Goal: Task Accomplishment & Management: Manage account settings

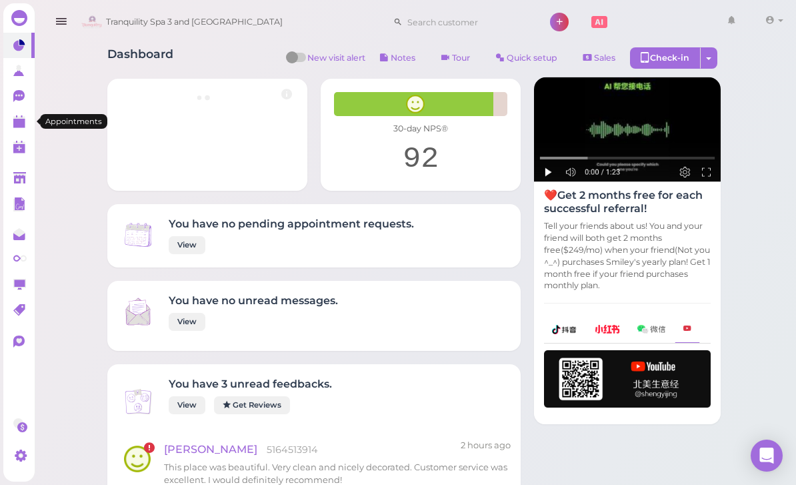
click at [10, 125] on link at bounding box center [18, 121] width 31 height 25
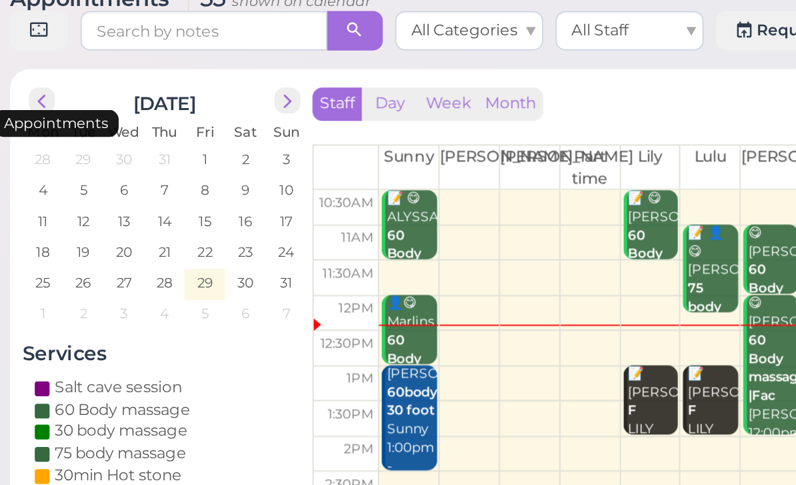
click at [192, 103] on span "next" at bounding box center [198, 109] width 13 height 13
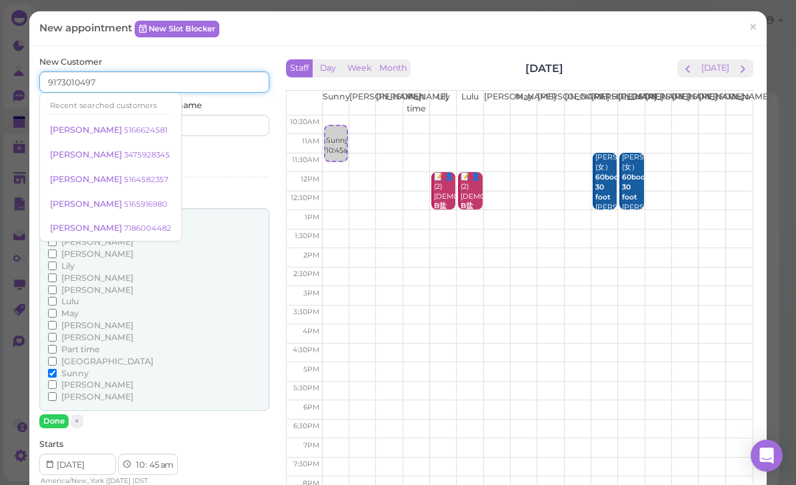
type input "9173010497"
click at [211, 126] on input at bounding box center [214, 125] width 111 height 21
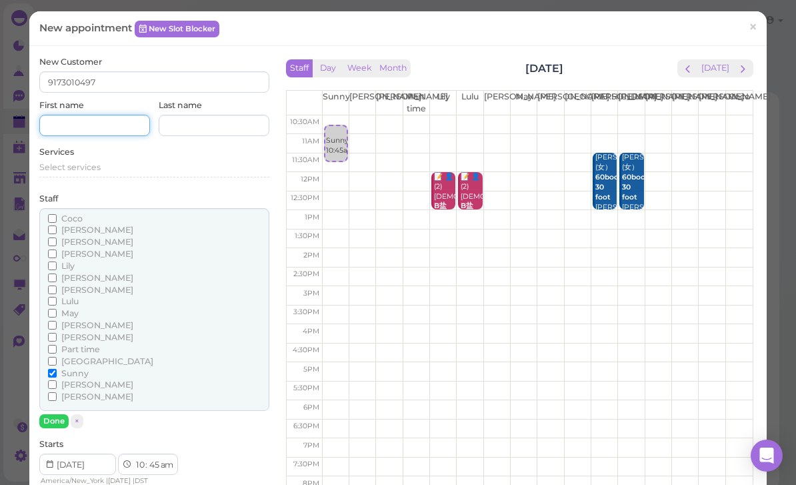
click at [91, 132] on input at bounding box center [94, 125] width 111 height 21
type input "[PERSON_NAME]"
click at [110, 161] on div "Select services" at bounding box center [154, 167] width 230 height 12
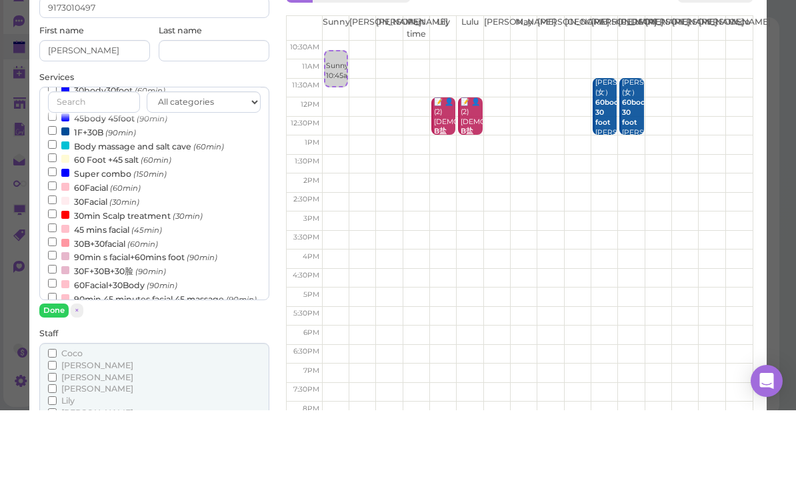
scroll to position [263, 0]
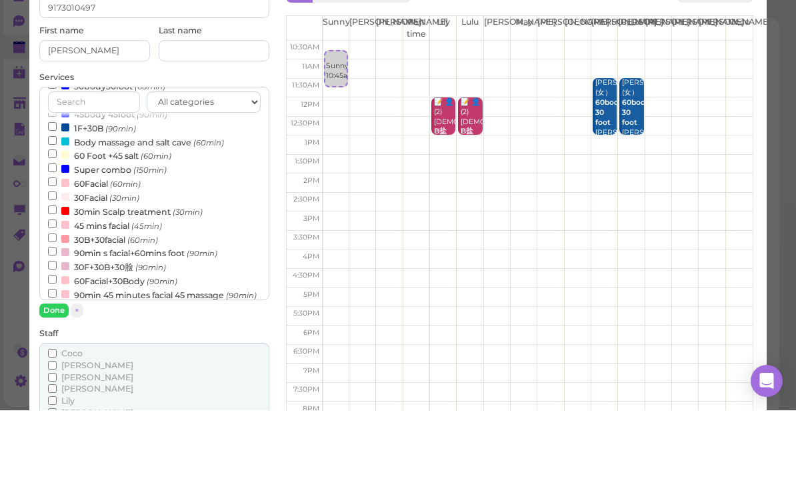
click at [119, 237] on label "Super combo (150min)" at bounding box center [107, 244] width 119 height 14
click at [57, 238] on input "Super combo (150min)" at bounding box center [52, 242] width 9 height 9
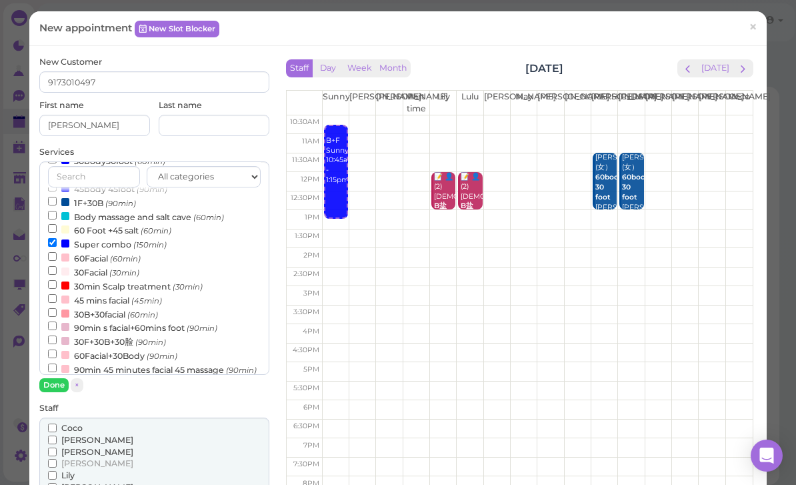
click at [57, 382] on button "Done" at bounding box center [53, 385] width 29 height 14
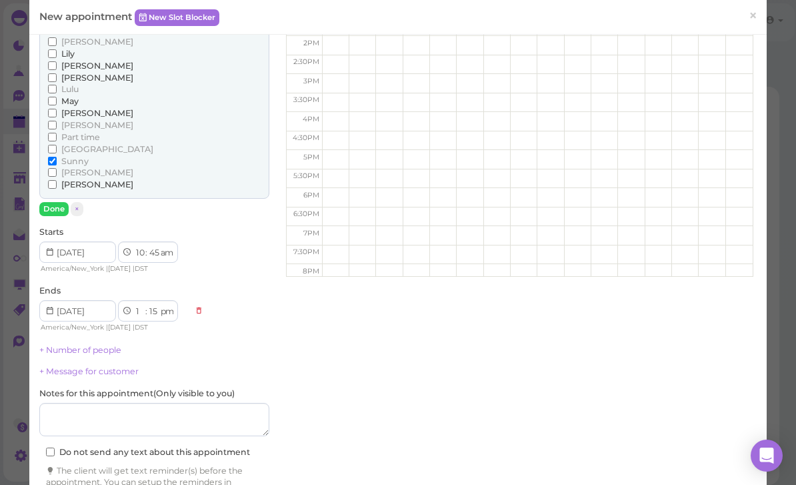
scroll to position [214, 0]
click at [99, 343] on link "+ Number of people" at bounding box center [80, 348] width 82 height 10
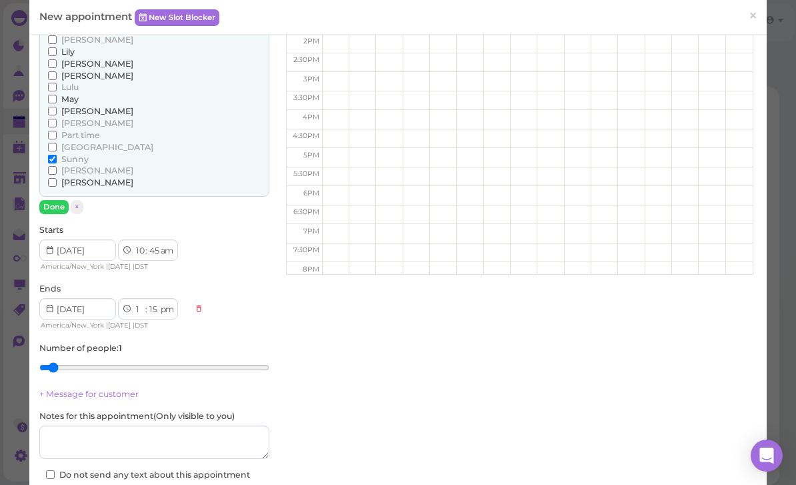
type input "4"
click at [111, 357] on input "range" at bounding box center [154, 367] width 230 height 21
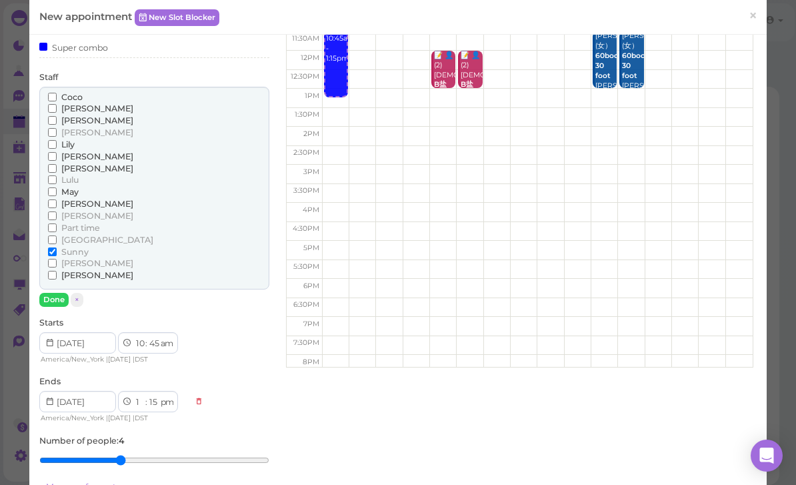
scroll to position [103, 0]
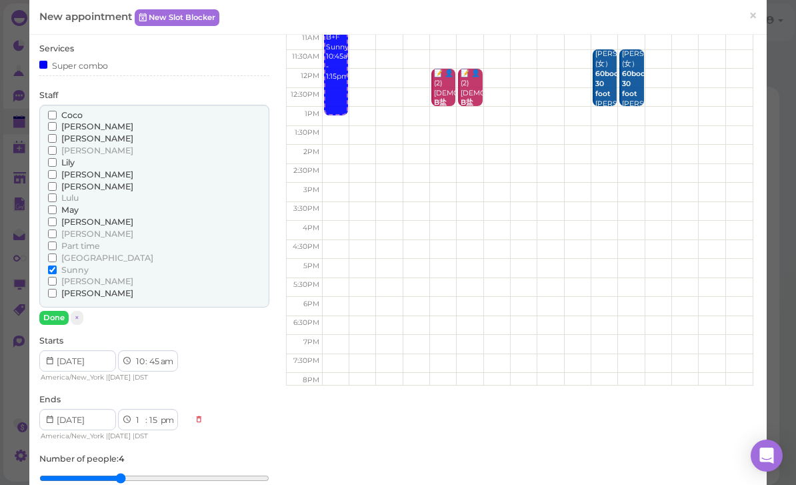
click at [57, 158] on input "Lily" at bounding box center [52, 162] width 9 height 9
click at [62, 181] on span "[PERSON_NAME]" at bounding box center [97, 186] width 72 height 10
click at [57, 182] on input "[PERSON_NAME]" at bounding box center [52, 186] width 9 height 9
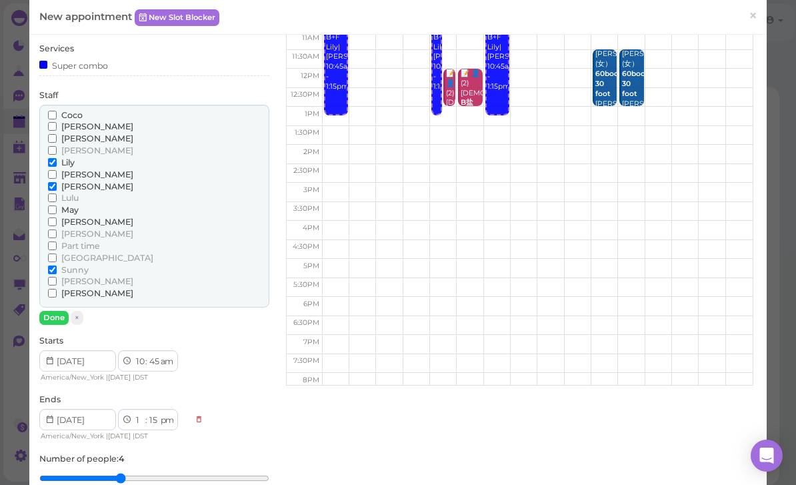
click at [63, 205] on span "May" at bounding box center [69, 210] width 17 height 10
click at [57, 205] on input "May" at bounding box center [52, 209] width 9 height 9
click at [54, 311] on button "Done" at bounding box center [53, 318] width 29 height 14
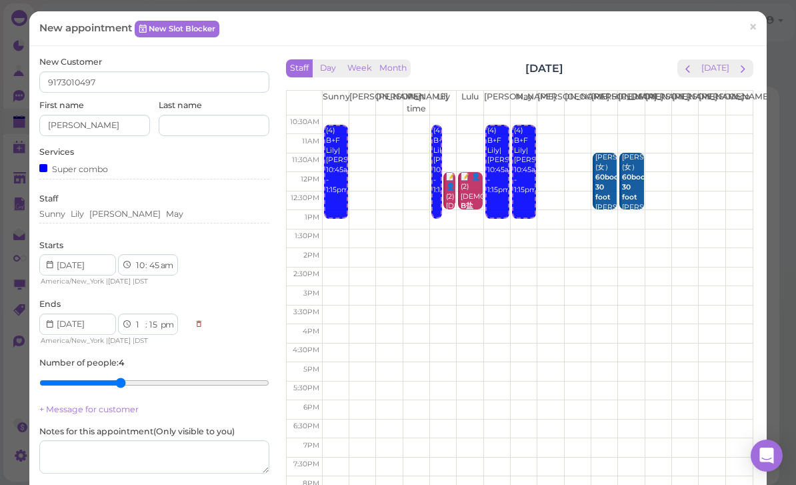
scroll to position [0, 0]
click at [163, 168] on div "Super combo" at bounding box center [154, 168] width 230 height 14
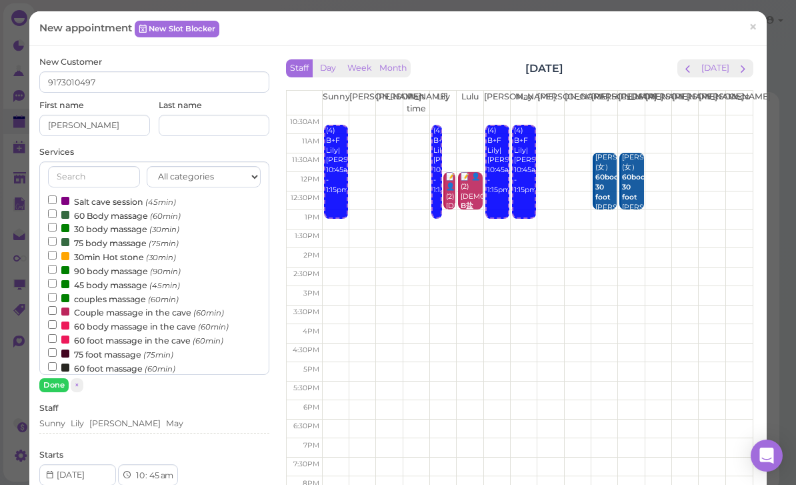
click at [105, 201] on label "Salt cave session (45min)" at bounding box center [112, 201] width 128 height 14
click at [57, 201] on input "Salt cave session (45min)" at bounding box center [52, 199] width 9 height 9
select select "2"
select select "00"
click at [60, 386] on button "Done" at bounding box center [53, 385] width 29 height 14
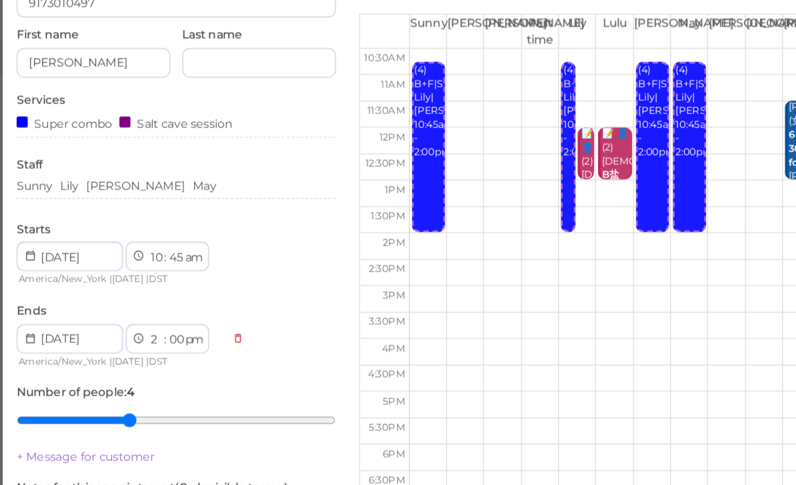
click at [147, 259] on select "00 05 10 15 20 25 30 35 40 45 50 55" at bounding box center [153, 266] width 13 height 14
select select "00"
select select "1"
select select "15"
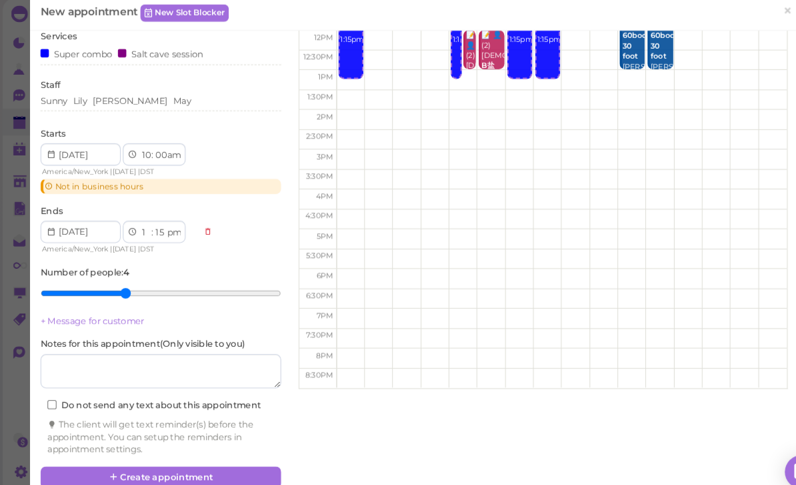
scroll to position [112, 0]
click at [186, 451] on button "Create appointment" at bounding box center [154, 461] width 230 height 21
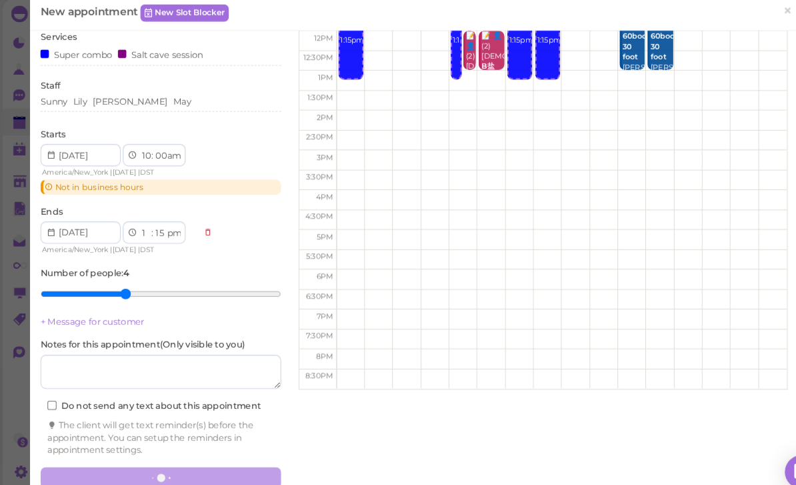
scroll to position [0, 0]
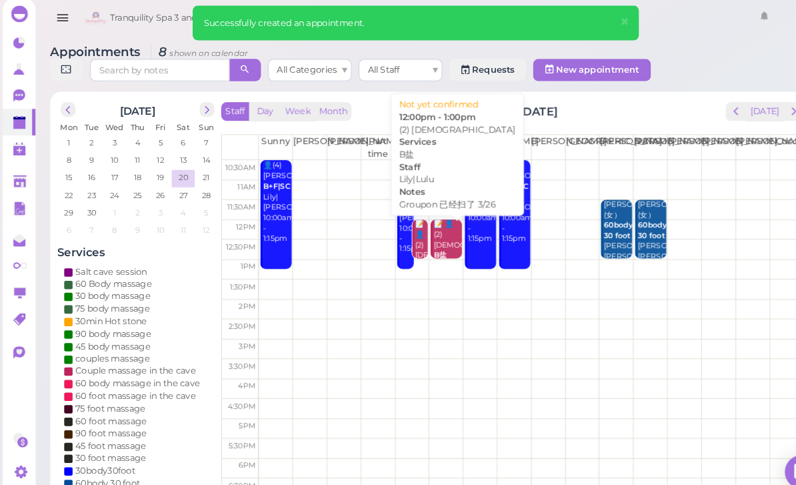
click at [425, 233] on div "📝 👤(2) Shiva B盐 Groupon 已经扫了 3/26 Lily|Lulu 12:00pm - 1:00pm" at bounding box center [428, 268] width 28 height 109
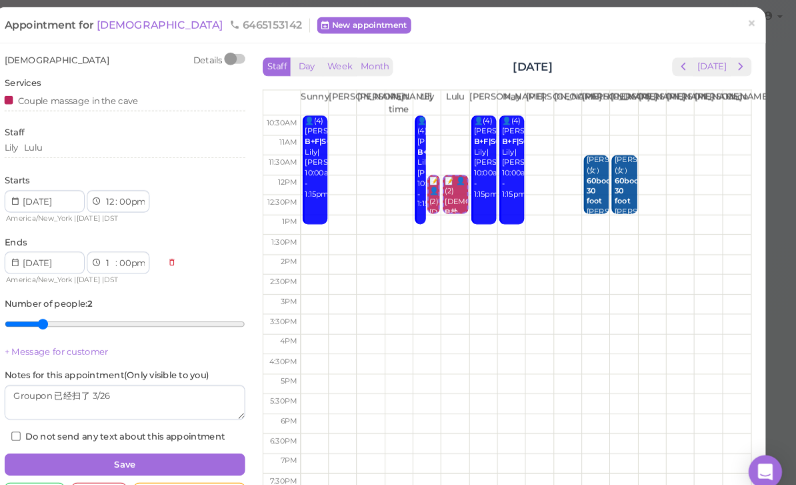
click at [88, 141] on div "Lily Lulu" at bounding box center [154, 145] width 230 height 12
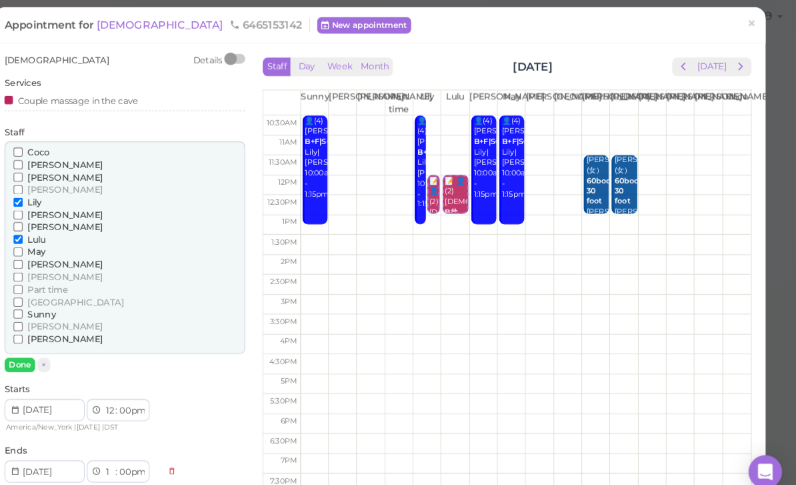
click at [61, 264] on span "[PERSON_NAME]" at bounding box center [97, 269] width 72 height 10
click at [48, 265] on input "[PERSON_NAME]" at bounding box center [52, 269] width 9 height 9
click at [48, 193] on input "Lily" at bounding box center [52, 197] width 9 height 9
click at [39, 346] on button "Done" at bounding box center [53, 353] width 29 height 14
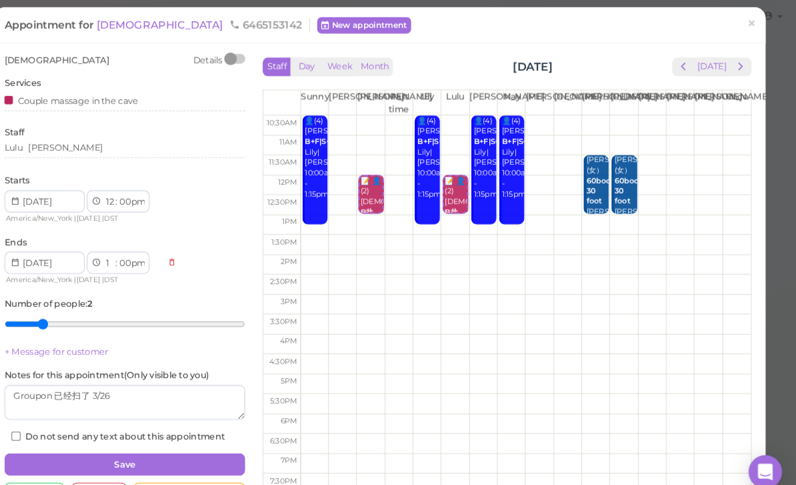
click at [158, 437] on button "Save" at bounding box center [154, 447] width 230 height 21
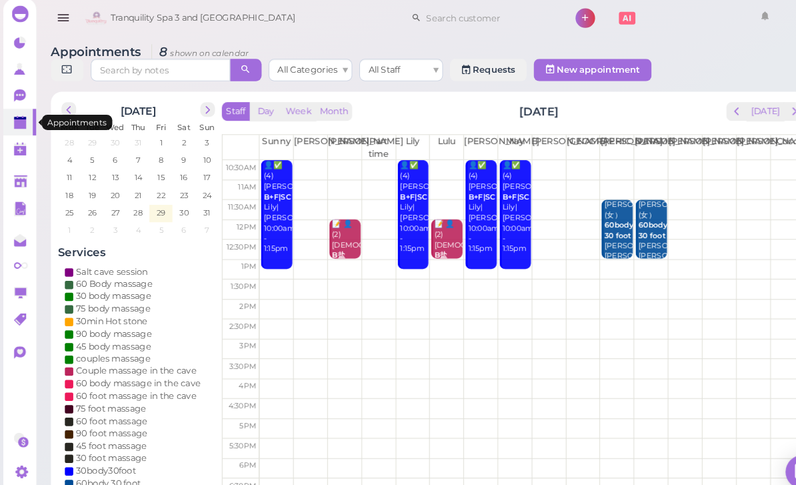
click at [15, 119] on polygon at bounding box center [19, 123] width 12 height 9
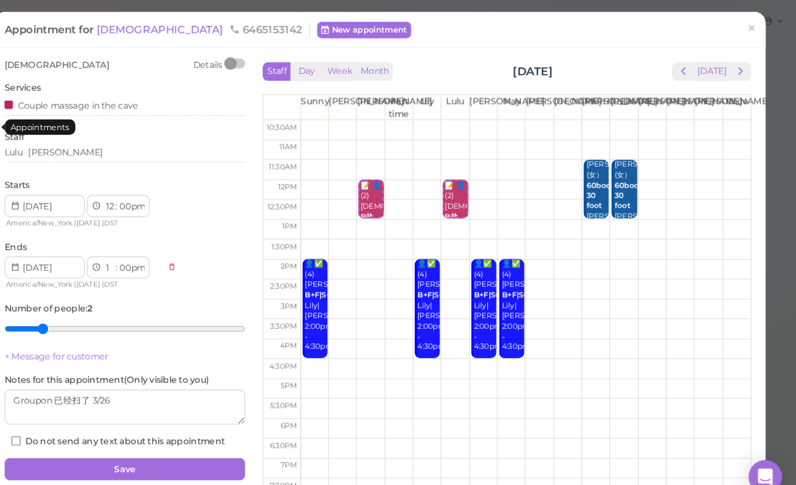
click at [749, 31] on span "×" at bounding box center [753, 27] width 9 height 19
